Goal: Task Accomplishment & Management: Complete application form

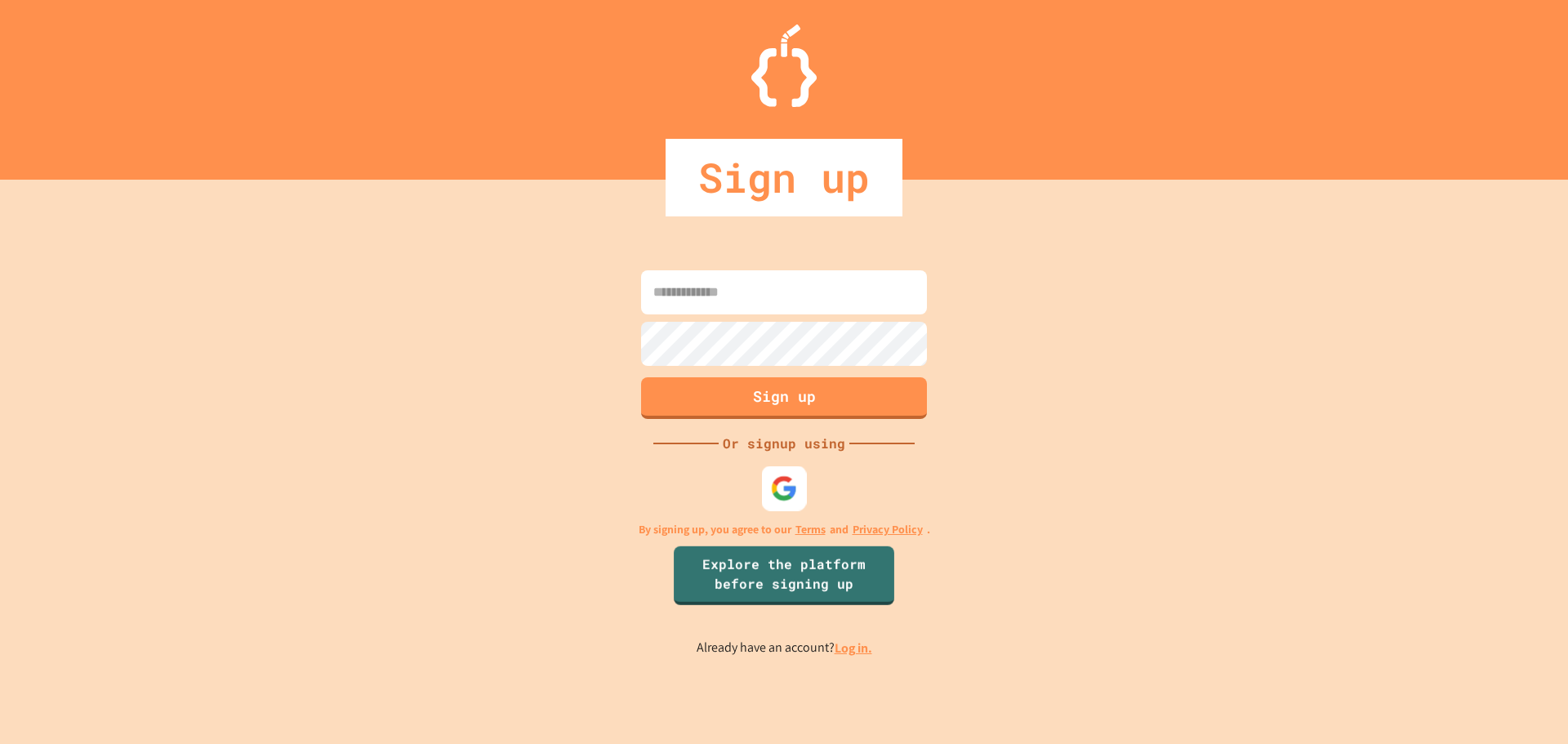
click at [771, 474] on div at bounding box center [784, 488] width 45 height 45
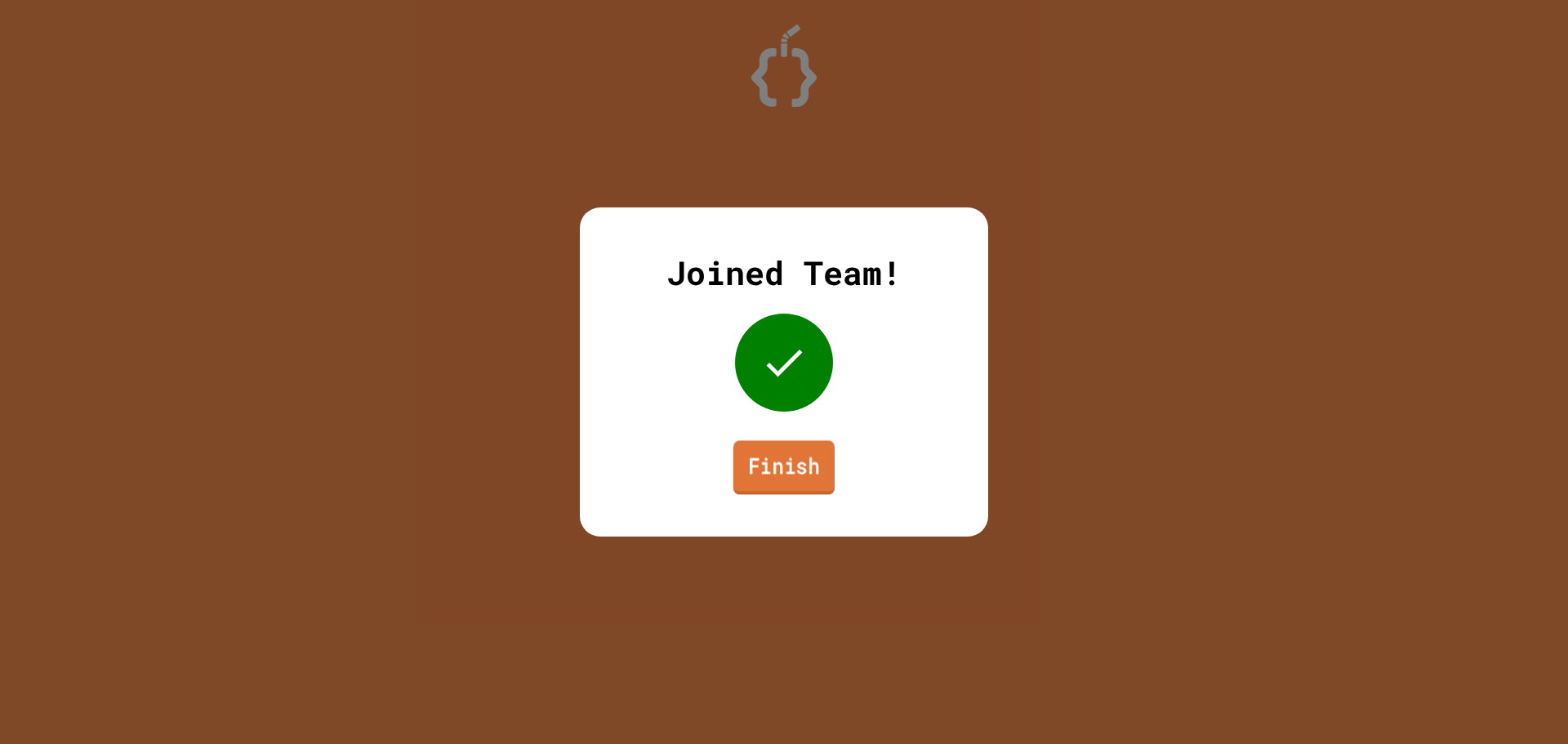
click at [799, 484] on link "Finish" at bounding box center [784, 467] width 102 height 54
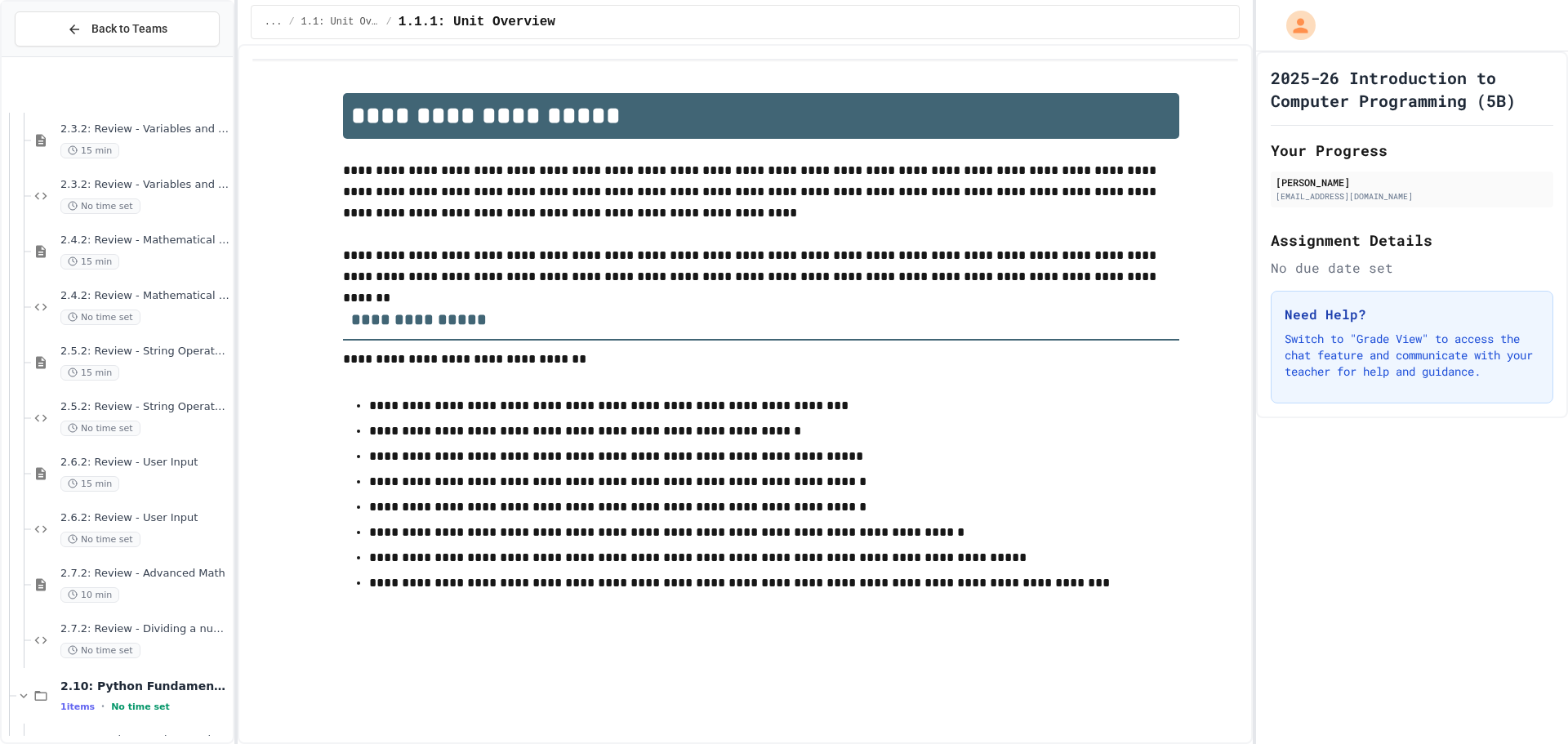
scroll to position [3457, 0]
click at [166, 689] on span "Unit 2: Quacktastic Adoption Adventure" at bounding box center [138, 687] width 184 height 14
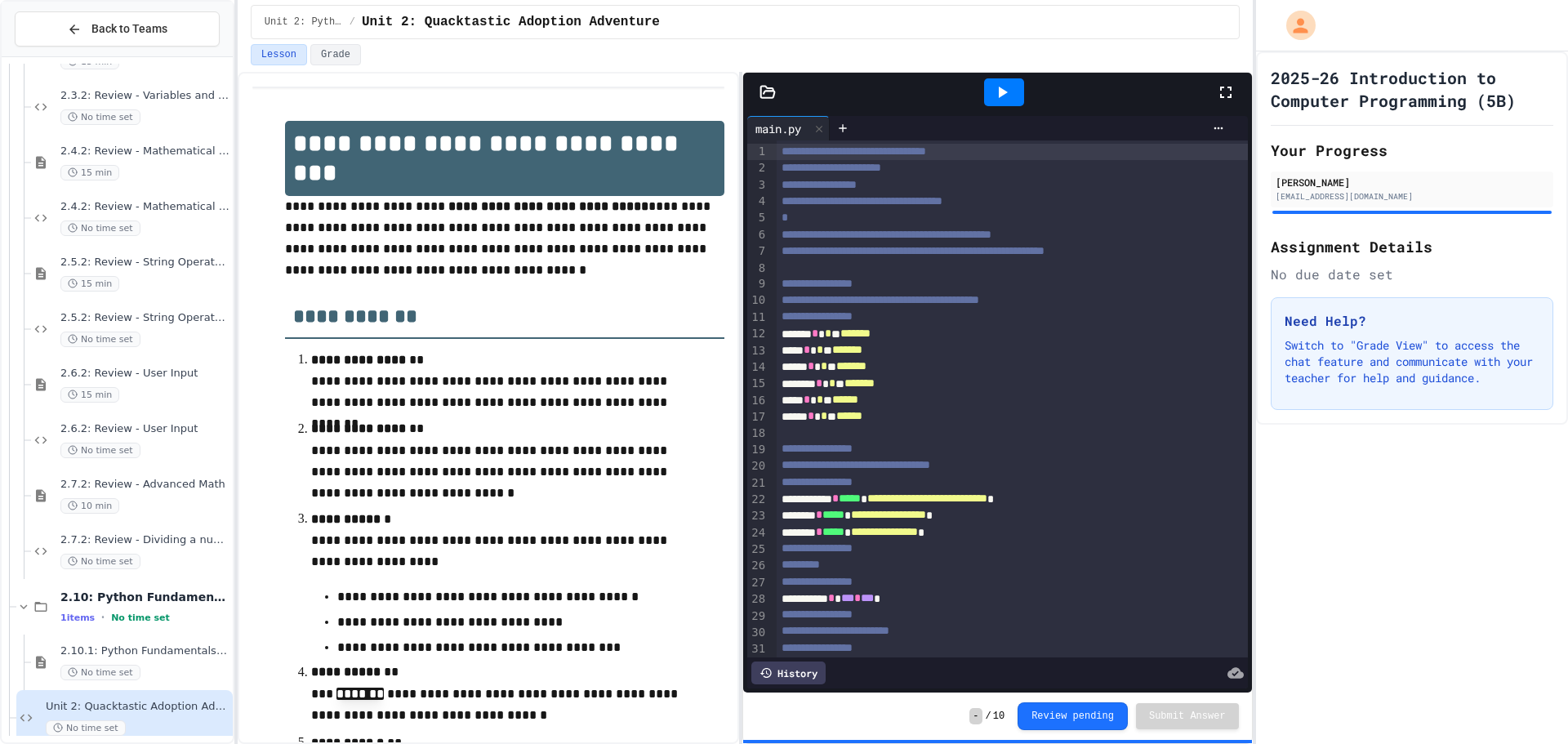
scroll to position [391, 0]
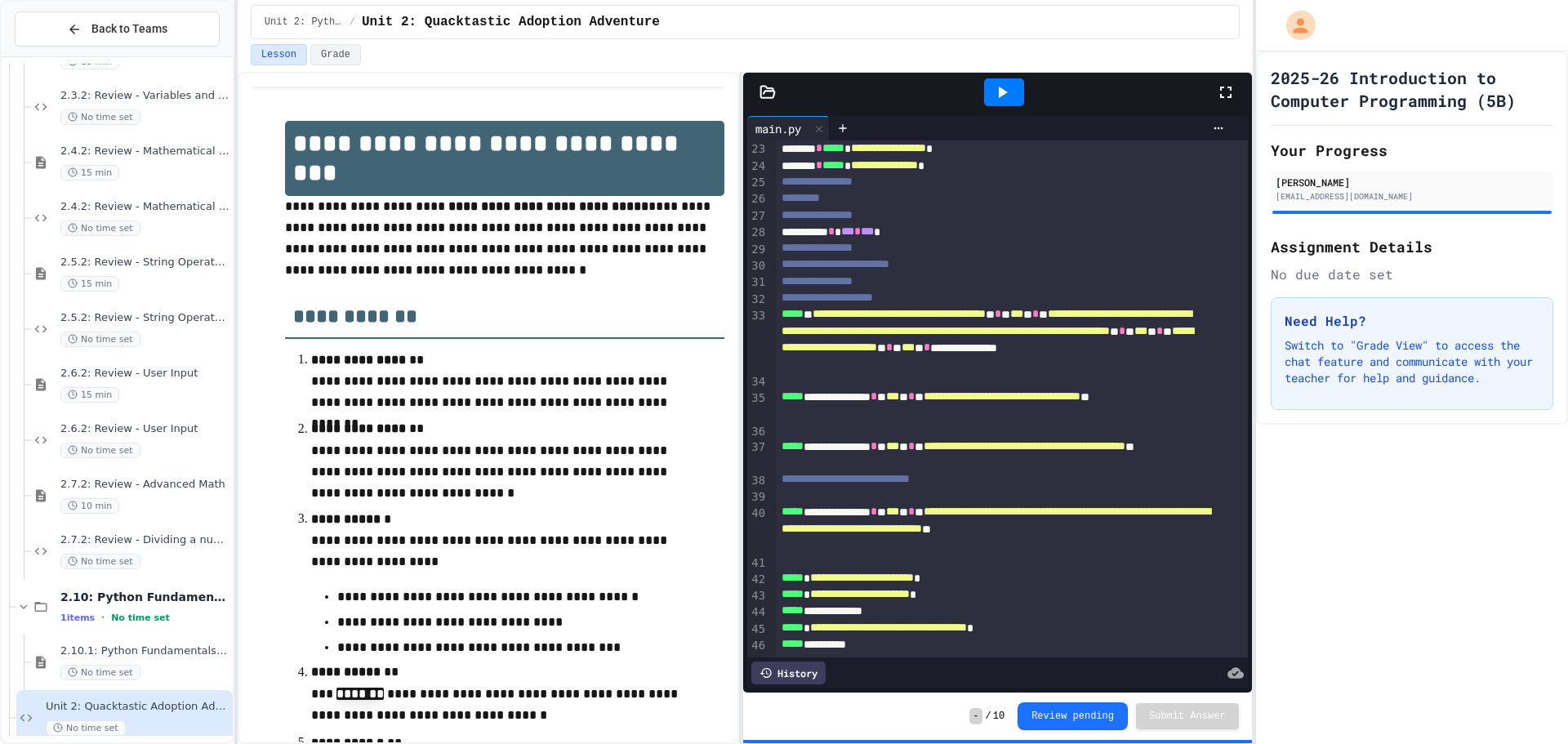
click at [999, 103] on div at bounding box center [1004, 92] width 40 height 27
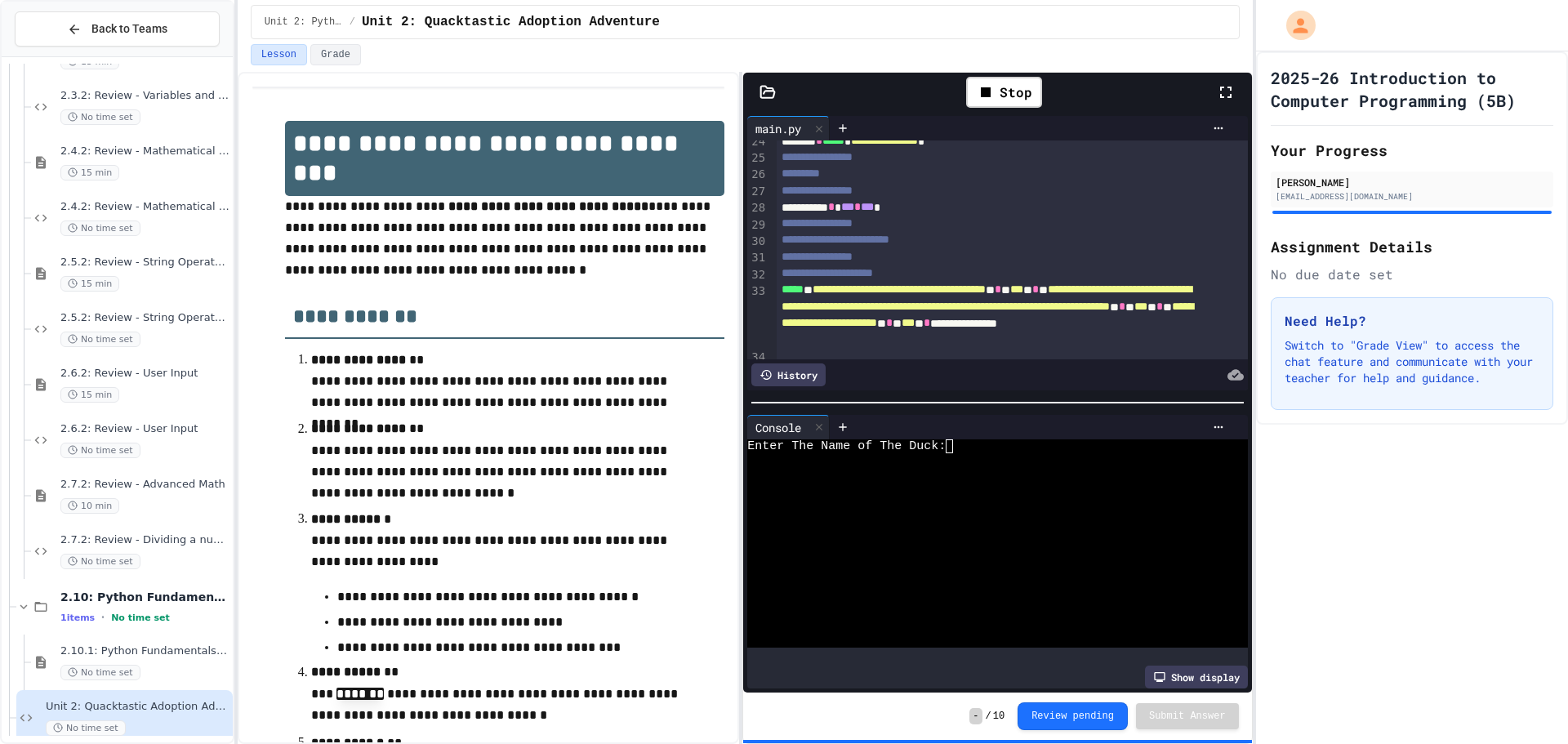
click at [1024, 439] on div "Enter The Name of The Duck:" at bounding box center [983, 446] width 470 height 14
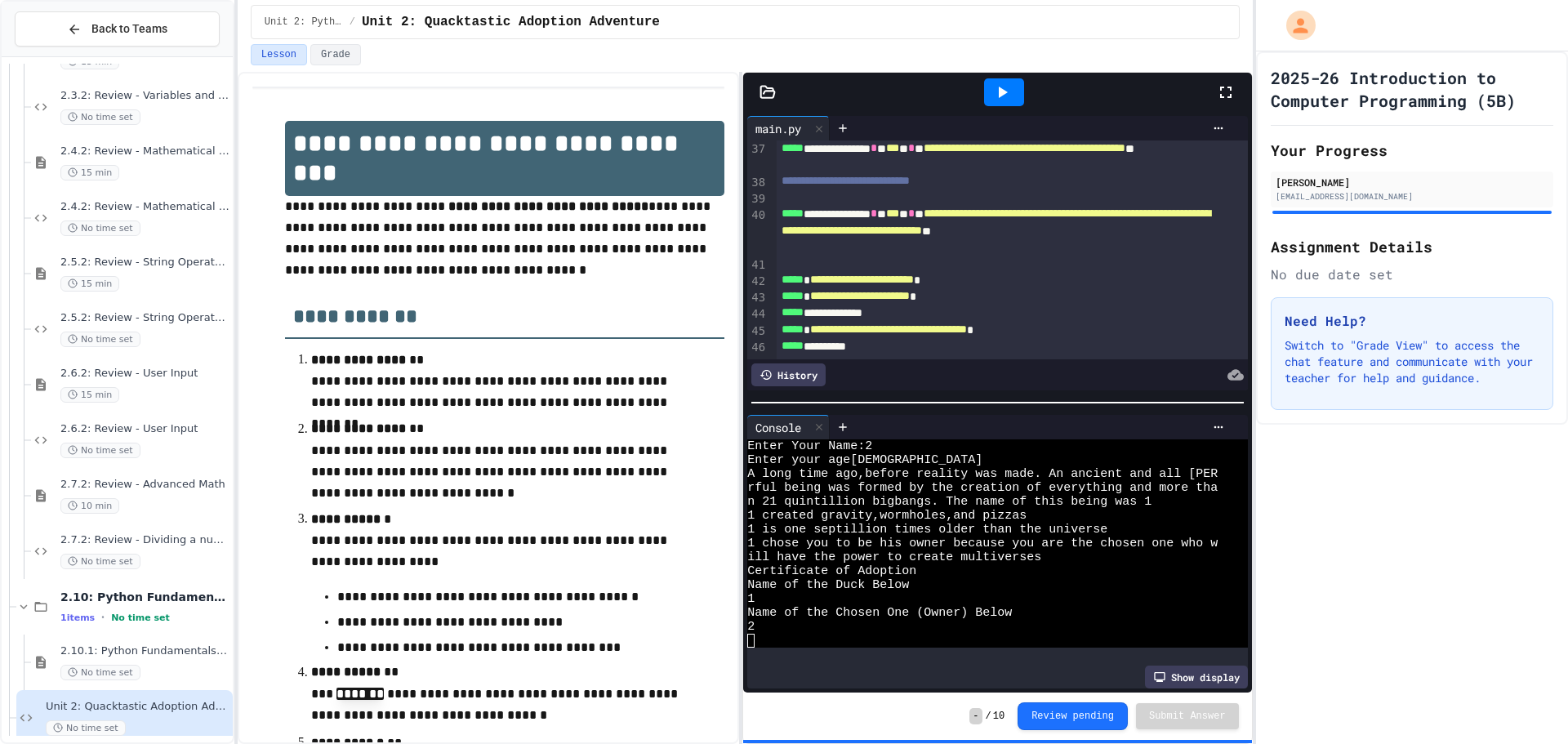
scroll to position [3457, 0]
